Goal: Find specific page/section: Find specific page/section

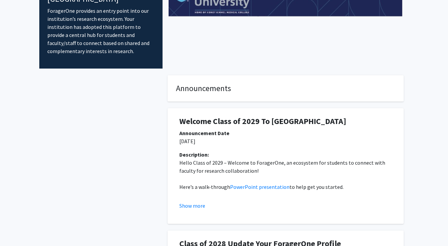
scroll to position [55, 0]
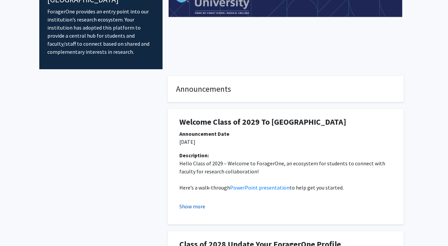
click at [195, 202] on button "Show more" at bounding box center [192, 206] width 26 height 8
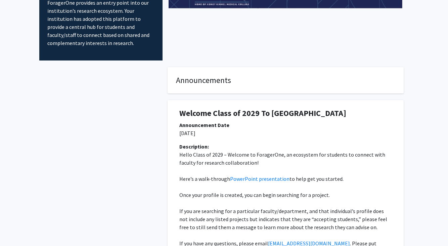
scroll to position [0, 0]
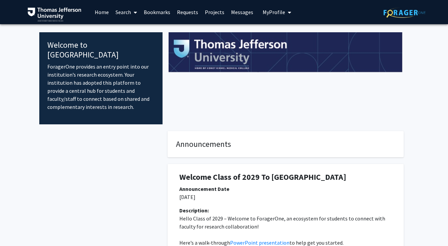
click at [138, 12] on link "Search" at bounding box center [126, 12] width 28 height 24
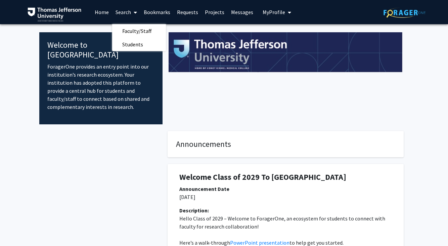
click at [152, 13] on link "Bookmarks" at bounding box center [156, 12] width 33 height 24
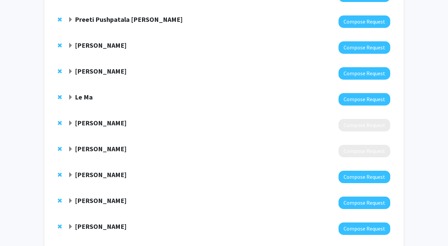
scroll to position [134, 0]
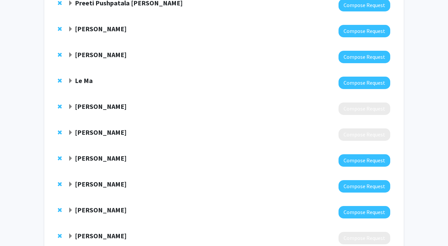
click at [71, 131] on span "Expand Meghan Harrison Bookmark" at bounding box center [70, 132] width 5 height 5
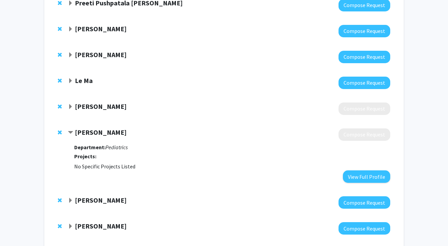
click at [101, 134] on strong "[PERSON_NAME]" at bounding box center [101, 132] width 52 height 8
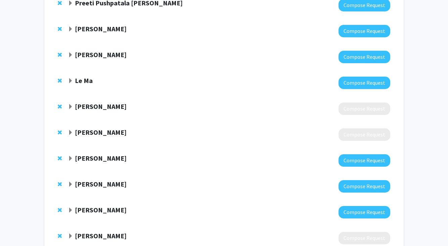
click at [104, 134] on strong "[PERSON_NAME]" at bounding box center [101, 132] width 52 height 8
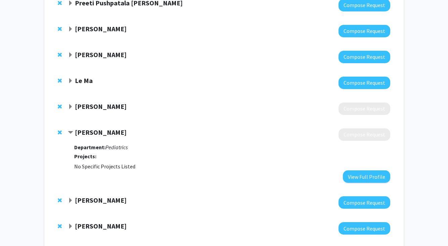
click at [104, 134] on strong "[PERSON_NAME]" at bounding box center [101, 132] width 52 height 8
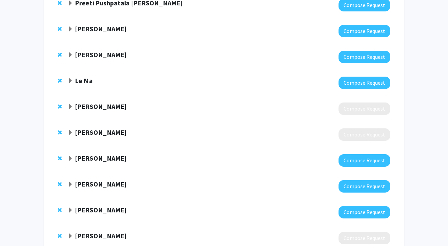
click at [104, 134] on strong "[PERSON_NAME]" at bounding box center [101, 132] width 52 height 8
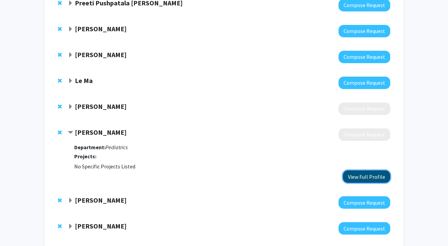
click at [358, 173] on button "View Full Profile" at bounding box center [366, 176] width 47 height 12
click at [43, 107] on div "Bookmarks Bookmark the faculty/staff you are interested in working with to help…" at bounding box center [223, 126] width 369 height 449
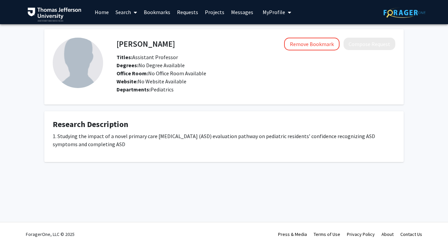
click at [112, 47] on div "[PERSON_NAME] Remove Bookmark Compose Request" at bounding box center [256, 44] width 289 height 13
